Goal: Use online tool/utility

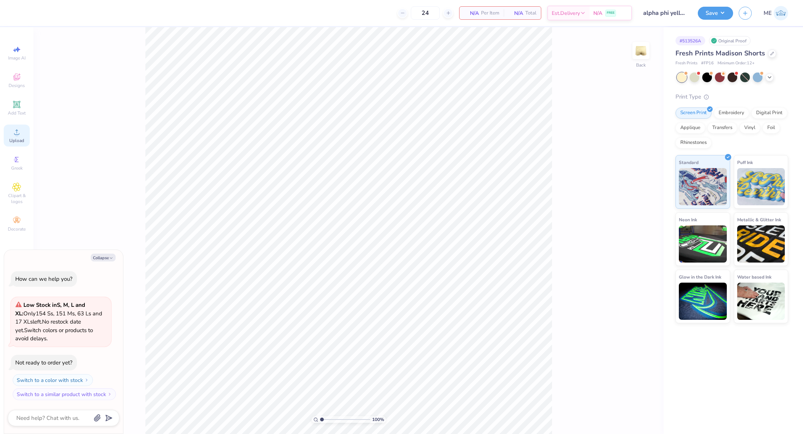
click at [13, 128] on icon at bounding box center [16, 131] width 9 height 9
click at [18, 160] on icon at bounding box center [16, 159] width 9 height 9
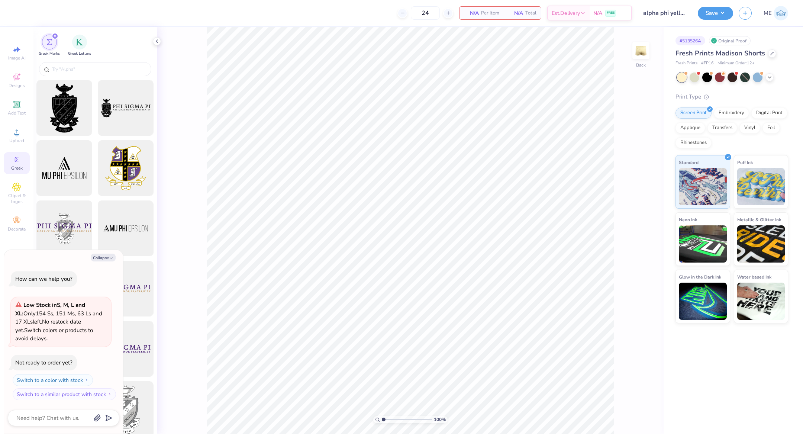
drag, startPoint x: 107, startPoint y: 257, endPoint x: 64, endPoint y: 213, distance: 61.8
click at [106, 256] on button "Collapse" at bounding box center [103, 257] width 25 height 8
type textarea "x"
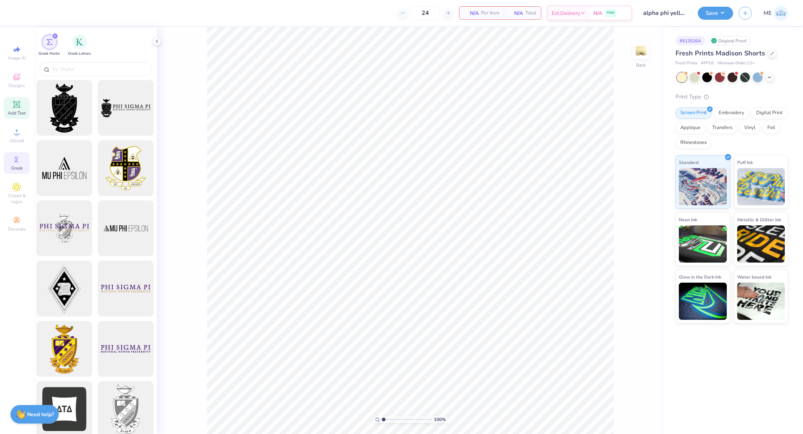
click at [19, 112] on span "Add Text" at bounding box center [17, 113] width 18 height 6
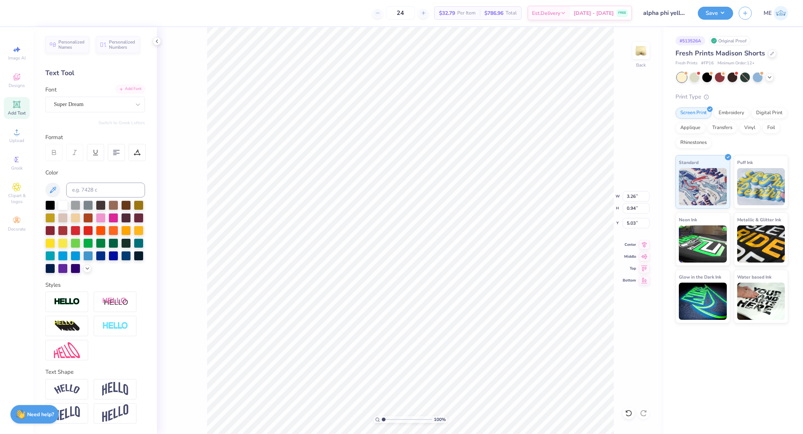
click at [130, 88] on div "Add Font" at bounding box center [130, 89] width 29 height 9
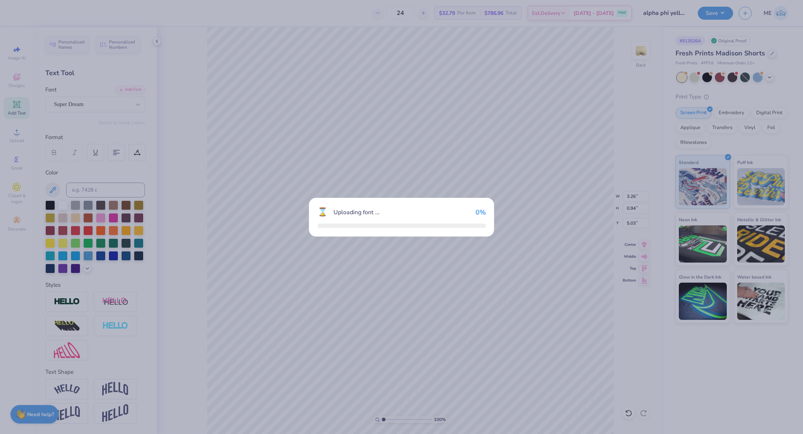
type input "2.66"
type input "0.96"
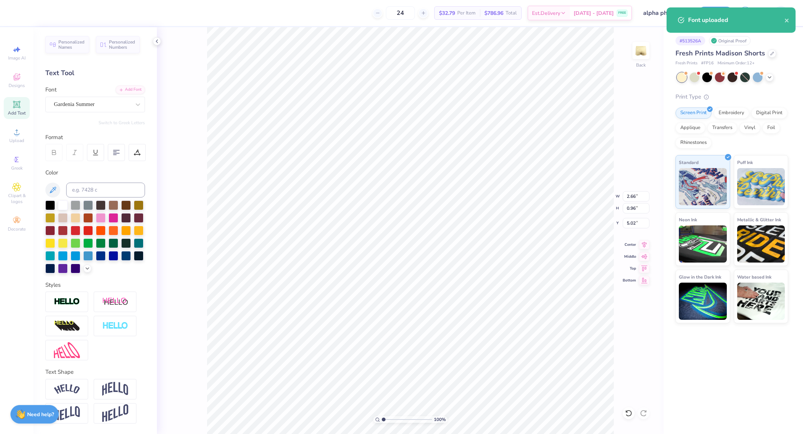
type input "4.54"
click at [117, 217] on div at bounding box center [114, 217] width 10 height 10
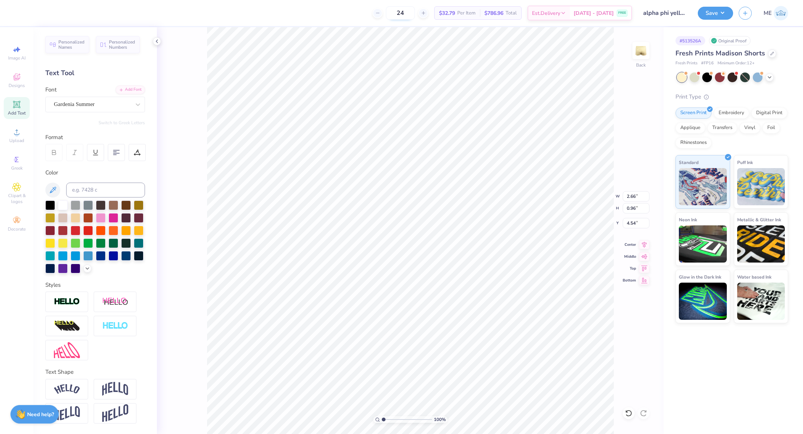
scroll to position [9, 1]
type textarea "alpha"
type input "2.40"
type input "2.05"
type input "4.47"
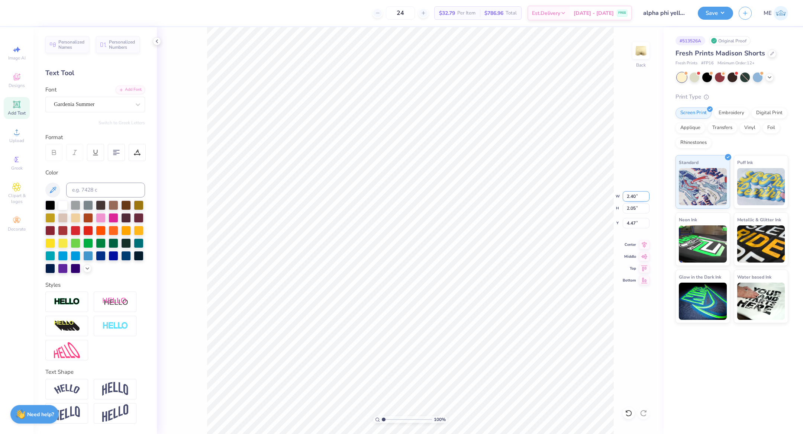
click at [633, 198] on input "2.40" at bounding box center [636, 196] width 27 height 10
type input "3.00"
type input "2.57"
click at [558, 295] on li "Duplicate" at bounding box center [563, 295] width 58 height 14
type input "5.50"
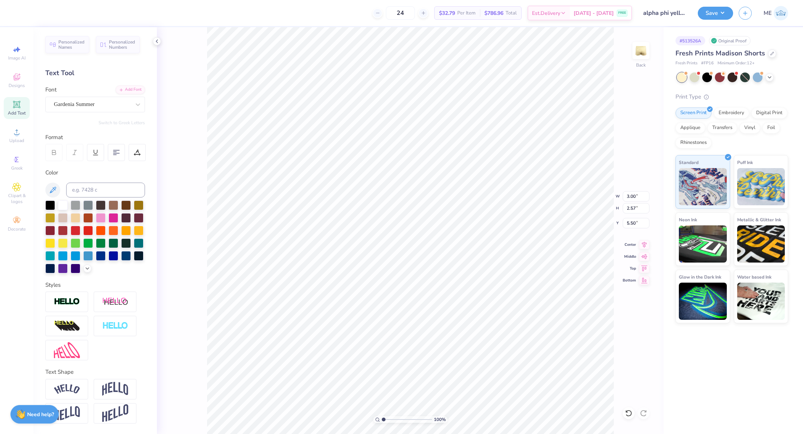
scroll to position [9, 1]
type textarea "phi"
type input "5.94"
click at [117, 217] on div at bounding box center [114, 217] width 10 height 10
drag, startPoint x: 84, startPoint y: 266, endPoint x: 87, endPoint y: 272, distance: 6.5
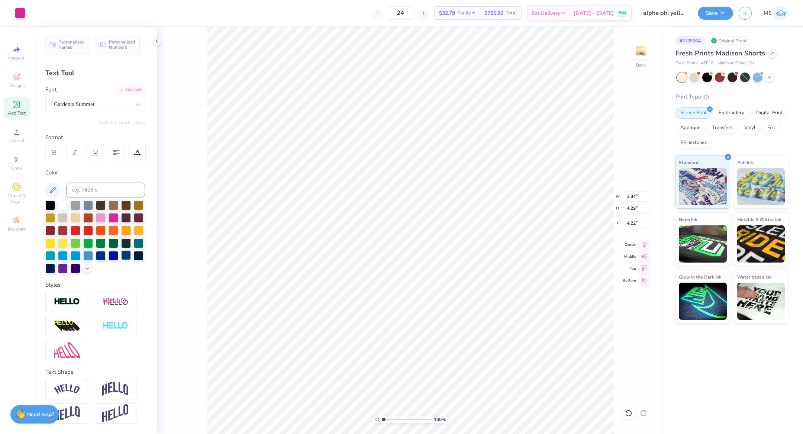
click at [84, 267] on icon at bounding box center [87, 268] width 6 height 6
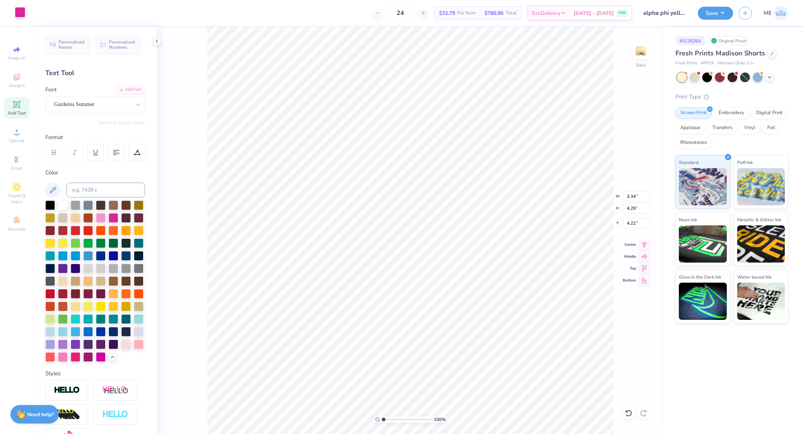
click at [18, 14] on div at bounding box center [20, 12] width 10 height 10
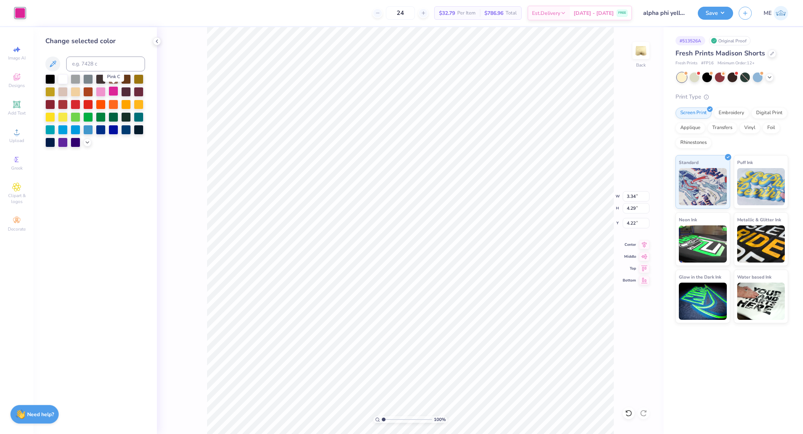
click at [113, 95] on div at bounding box center [114, 91] width 10 height 10
click at [83, 143] on div at bounding box center [95, 110] width 100 height 73
click at [86, 143] on icon at bounding box center [87, 142] width 6 height 6
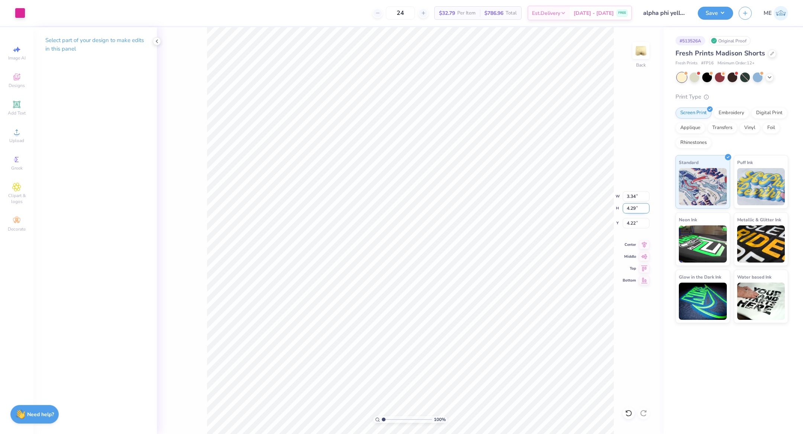
click at [631, 209] on input "4.29" at bounding box center [636, 208] width 27 height 10
type input "4"
type input "3.11"
type input "4.00"
type input "5.40"
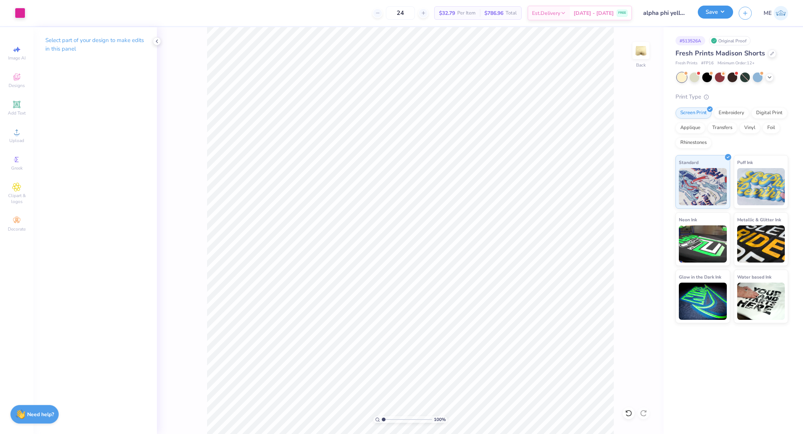
click at [704, 15] on button "Save" at bounding box center [715, 12] width 35 height 13
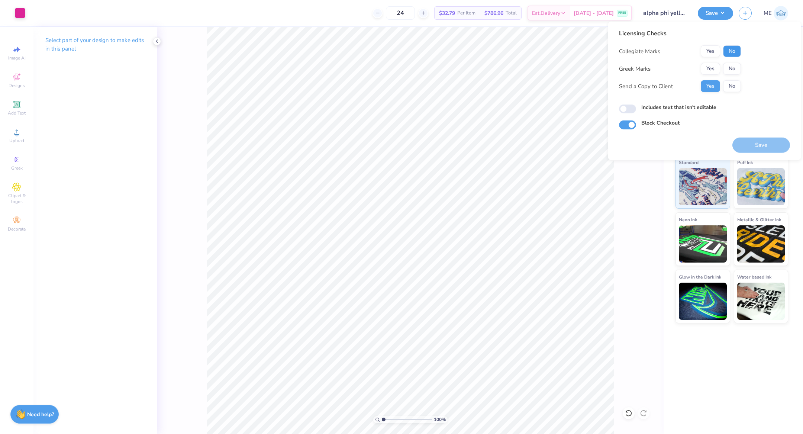
click at [729, 52] on button "No" at bounding box center [732, 51] width 18 height 12
click at [711, 68] on button "Yes" at bounding box center [710, 69] width 19 height 12
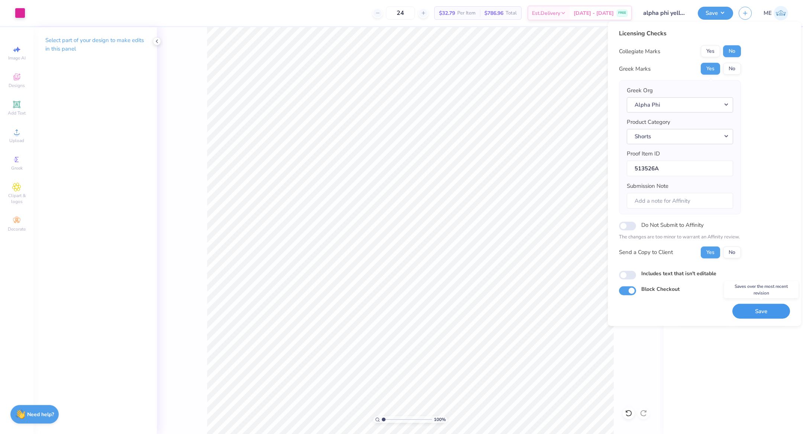
click at [743, 311] on button "Save" at bounding box center [761, 310] width 58 height 15
